Goal: Obtain resource: Download file/media

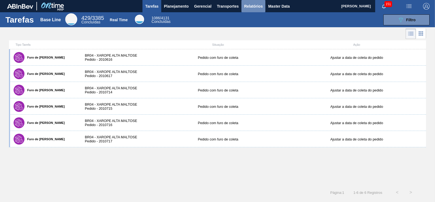
click at [258, 6] on span "Relatórios" at bounding box center [253, 6] width 18 height 7
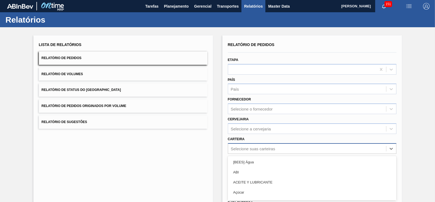
scroll to position [37, 0]
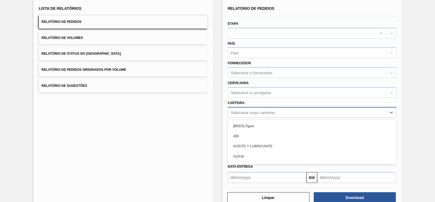
click at [247, 117] on div "option [BEES] Água focused, 1 of 101. 101 results available. Use Up and Down to…" at bounding box center [312, 112] width 169 height 11
click at [247, 148] on div "ACEITE Y LUBRICANTE" at bounding box center [312, 145] width 169 height 10
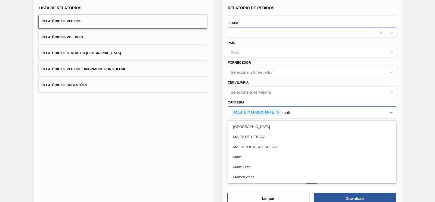
type input "malte"
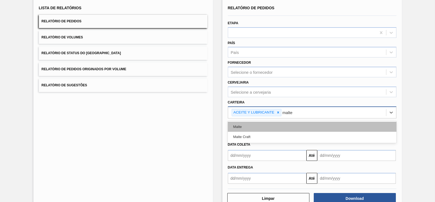
click at [238, 125] on div "Malte" at bounding box center [312, 127] width 169 height 10
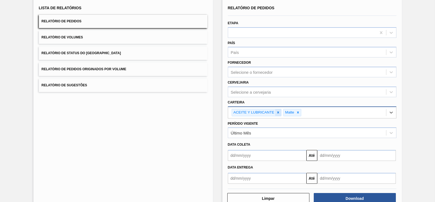
click at [278, 110] on icon at bounding box center [278, 112] width 4 height 4
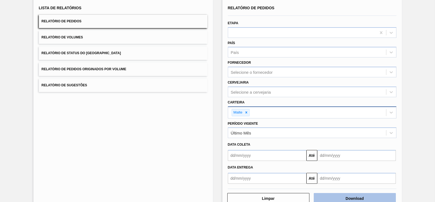
click at [336, 195] on button "Download" at bounding box center [355, 198] width 82 height 11
